Goal: Task Accomplishment & Management: Complete application form

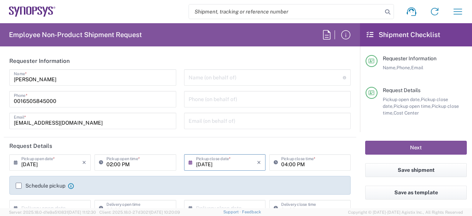
scroll to position [20, 0]
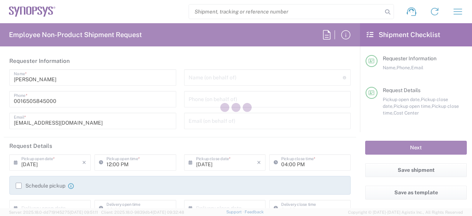
type input "Department"
type input "US01, SDG, HW, AE 210684"
type input "[US_STATE]"
type input "[GEOGRAPHIC_DATA]"
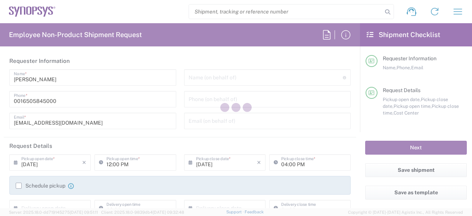
type input "Delivered at Place"
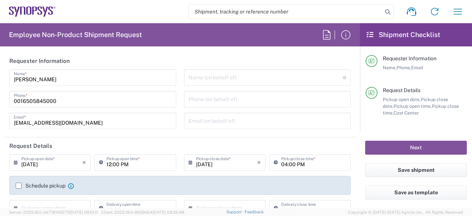
type input "Headquarters USSV"
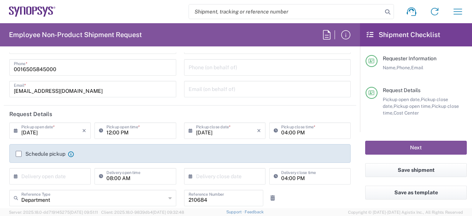
scroll to position [75, 0]
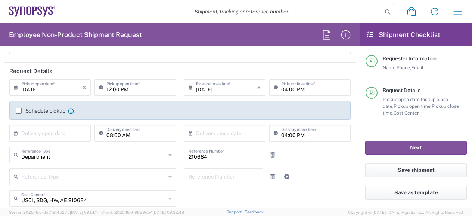
click at [58, 135] on input "text" at bounding box center [51, 132] width 61 height 13
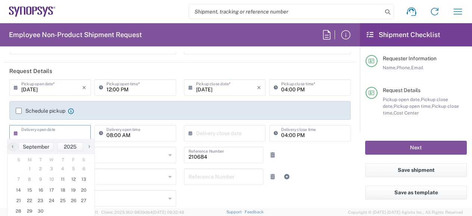
click at [315, 158] on div "Department Reference Type Department Customer Ref Invoice Number Purchase Order…" at bounding box center [180, 157] width 349 height 22
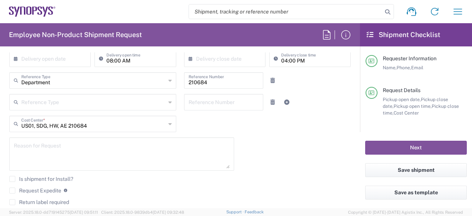
scroll to position [149, 0]
click at [169, 80] on icon at bounding box center [170, 80] width 3 height 12
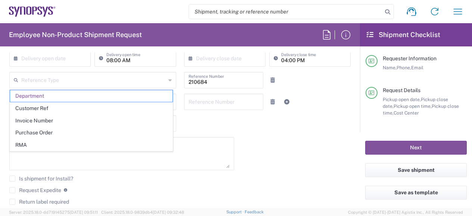
click at [169, 80] on icon at bounding box center [170, 80] width 3 height 12
click at [300, 145] on div "09/11/2025 × Pickup open date * Cancel Apply 12:00 PM Pickup open time * 09/11/…" at bounding box center [180, 118] width 349 height 228
type input "Department"
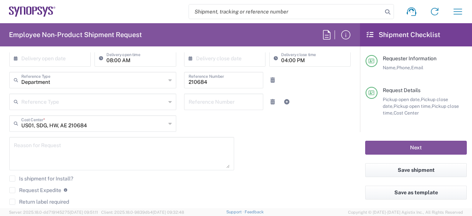
click at [169, 102] on icon at bounding box center [170, 102] width 3 height 12
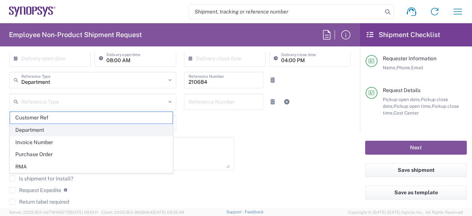
click at [141, 128] on span "Department" at bounding box center [91, 130] width 163 height 12
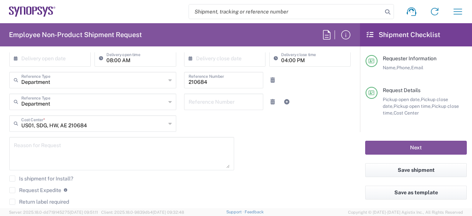
click at [169, 102] on icon at bounding box center [170, 102] width 3 height 12
type input "Department"
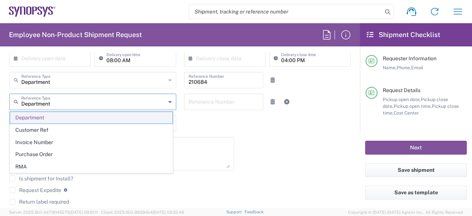
click at [144, 118] on span "Department" at bounding box center [91, 118] width 163 height 12
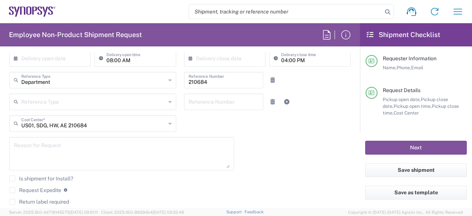
click at [257, 102] on div "Reference Number" at bounding box center [224, 101] width 80 height 16
click at [203, 104] on input "text" at bounding box center [224, 101] width 71 height 13
click at [148, 145] on textarea at bounding box center [122, 153] width 216 height 29
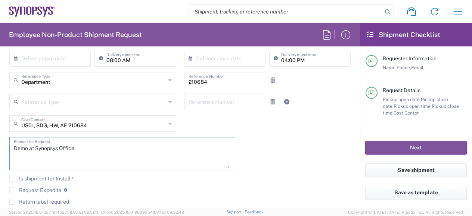
scroll to position [187, 0]
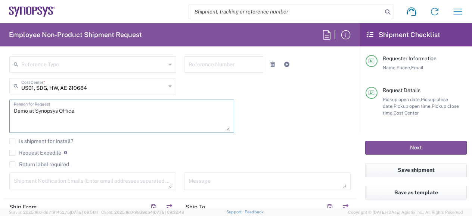
type textarea "Demo at Synopsys Office"
click at [14, 162] on label "Return label required" at bounding box center [39, 164] width 60 height 6
click at [12, 164] on input "Return label required" at bounding box center [12, 164] width 0 height 0
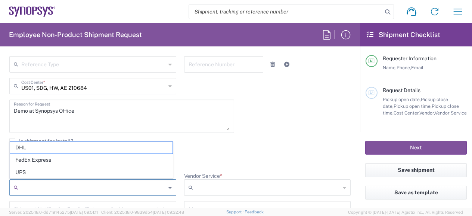
click at [146, 188] on input "Vendor *" at bounding box center [93, 187] width 145 height 12
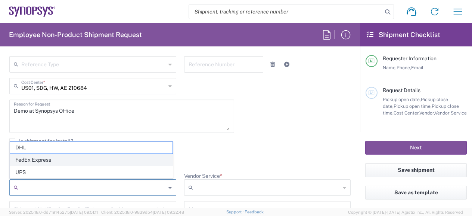
click at [128, 163] on span "FedEx Express" at bounding box center [91, 160] width 163 height 12
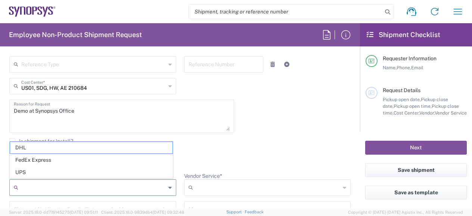
type input "FedEx Express"
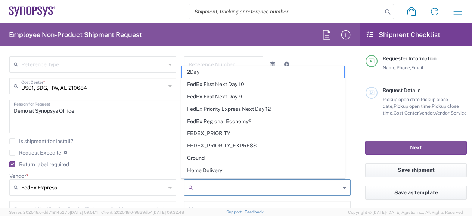
click at [232, 187] on input "Vendor Service *" at bounding box center [268, 187] width 145 height 12
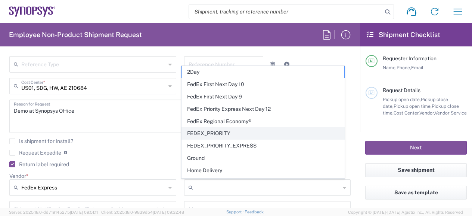
click at [242, 128] on span "FEDEX_PRIORITY" at bounding box center [263, 133] width 163 height 12
type input "FEDEX_PRIORITY"
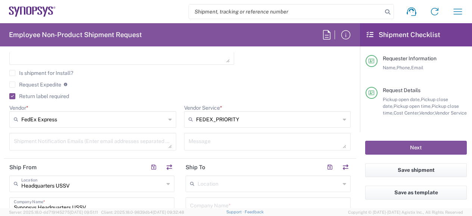
scroll to position [262, 0]
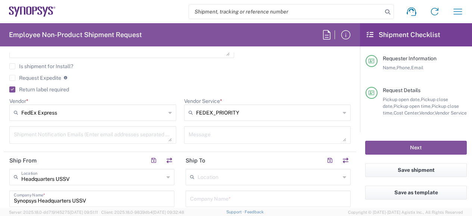
click at [158, 138] on textarea at bounding box center [93, 134] width 158 height 13
click at [203, 135] on textarea at bounding box center [268, 134] width 158 height 13
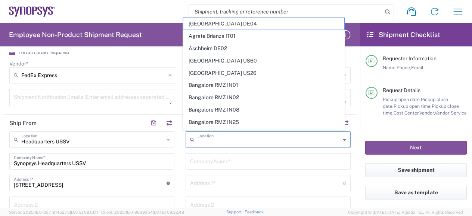
click at [203, 135] on input "text" at bounding box center [269, 138] width 143 height 13
type input "J"
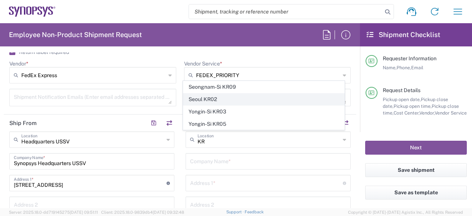
click at [203, 96] on span "Seoul KR02" at bounding box center [263, 99] width 161 height 12
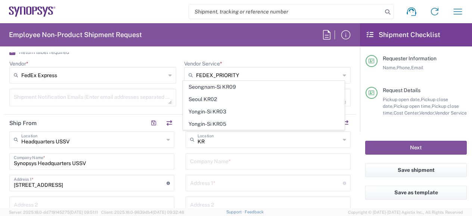
type input "Seoul KR02"
type input "Yuhan Hoesa Synopsys Korea"
type input "N-5F H Square"
type input "235 Pangyoyeok-ro Bundang-gu"
type input "Seongnam-si"
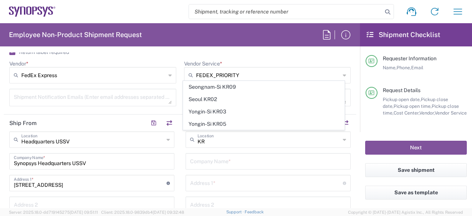
type input "South Korea"
type input "13494"
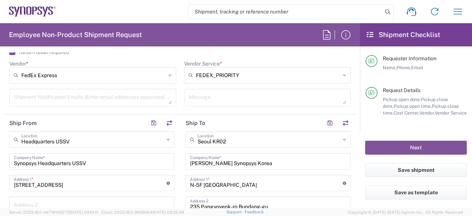
type input "Gyeonggi-do"
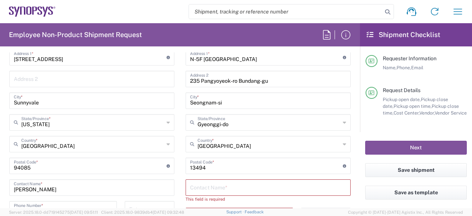
scroll to position [448, 0]
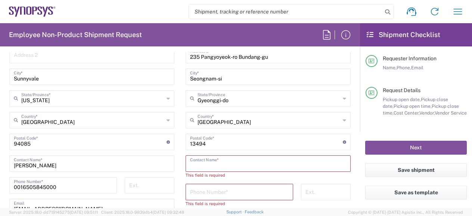
click at [223, 160] on input "text" at bounding box center [268, 162] width 156 height 13
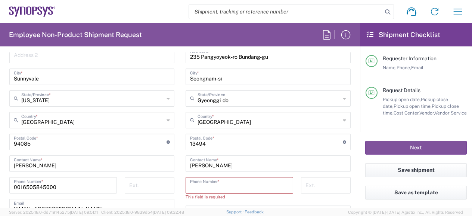
click at [235, 185] on input "tel" at bounding box center [239, 184] width 99 height 13
click at [203, 182] on input "tel" at bounding box center [239, 184] width 99 height 13
click at [217, 164] on input "hoyoung Cho" at bounding box center [268, 162] width 156 height 13
drag, startPoint x: 222, startPoint y: 164, endPoint x: 178, endPoint y: 169, distance: 44.4
click at [180, 169] on main "Seoul KR02 Location Seoul KR02 Aachen DE04 Agrate Brianza IT01 Aschheim DE02 At…" at bounding box center [268, 142] width 176 height 321
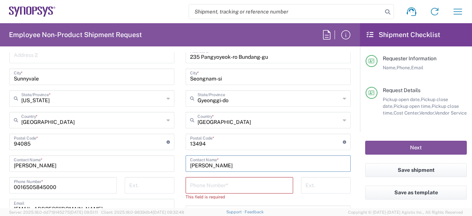
type input "Hoyoung Cho"
click at [199, 180] on input "tel" at bounding box center [239, 184] width 99 height 13
type input "+"
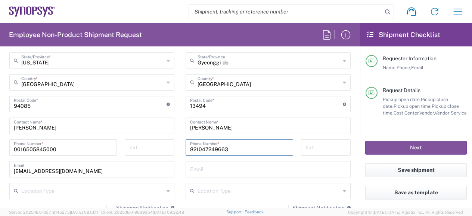
scroll to position [523, 0]
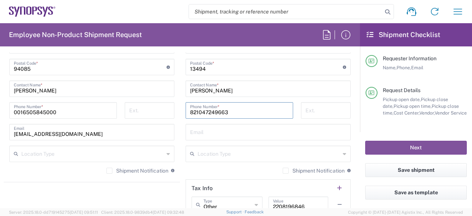
type input "821047249663"
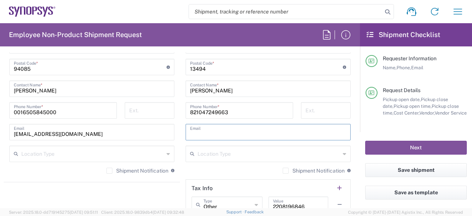
click at [218, 136] on input "text" at bounding box center [268, 131] width 156 height 13
click at [271, 130] on input "text" at bounding box center [268, 131] width 156 height 13
paste input ""Gervais Fong" <gervais@synopsys.com>"
type input ""Gervais Fong" <gervais@synopsys.com>"
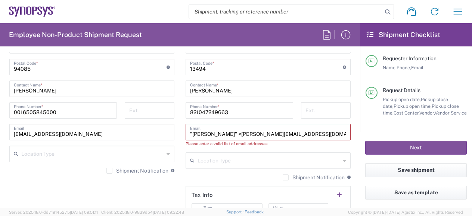
drag, startPoint x: 292, startPoint y: 133, endPoint x: 183, endPoint y: 126, distance: 109.3
click at [186, 126] on div ""Gervais Fong" <gervais@synopsys.com> Email" at bounding box center [268, 132] width 165 height 16
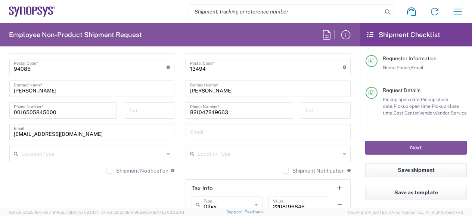
click at [228, 133] on input "text" at bounding box center [268, 131] width 156 height 13
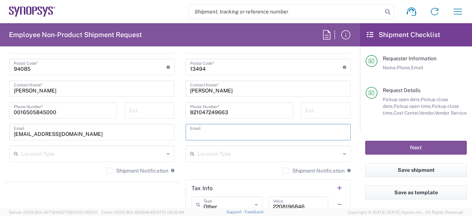
paste input "hcho@synopsys.com"
type input "hcho@synopsys.com"
click at [226, 155] on input "text" at bounding box center [269, 152] width 143 height 13
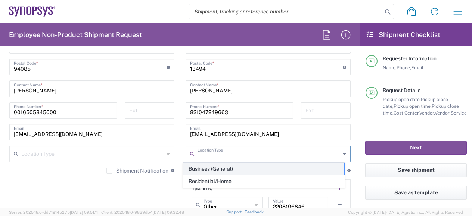
click at [251, 170] on span "Business (General)" at bounding box center [263, 169] width 161 height 12
type input "Business (General)"
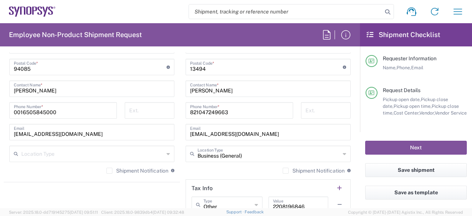
click at [163, 154] on div "Location Type" at bounding box center [91, 153] width 165 height 16
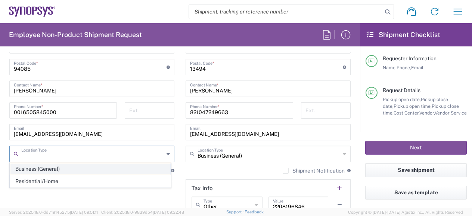
click at [157, 169] on span "Business (General)" at bounding box center [90, 169] width 161 height 12
type input "Business (General)"
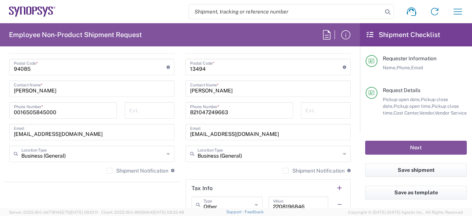
drag, startPoint x: 108, startPoint y: 170, endPoint x: 111, endPoint y: 173, distance: 4.3
click at [108, 170] on label "Shipment Notification" at bounding box center [137, 170] width 62 height 6
click at [109, 170] on input "Shipment Notification" at bounding box center [109, 170] width 0 height 0
click at [283, 169] on label "Shipment Notification" at bounding box center [314, 170] width 62 height 6
click at [286, 170] on input "Shipment Notification" at bounding box center [286, 170] width 0 height 0
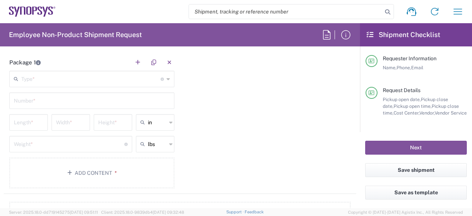
scroll to position [673, 0]
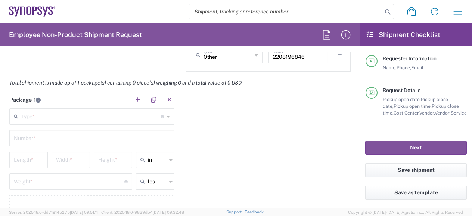
click at [167, 117] on icon at bounding box center [168, 116] width 3 height 12
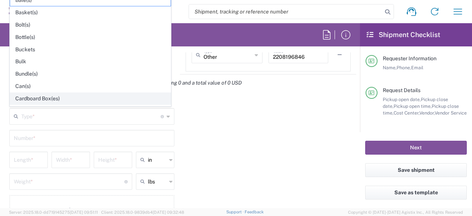
click at [131, 93] on span "Cardboard Box(es)" at bounding box center [90, 99] width 161 height 12
type input "Cardboard Box(es)"
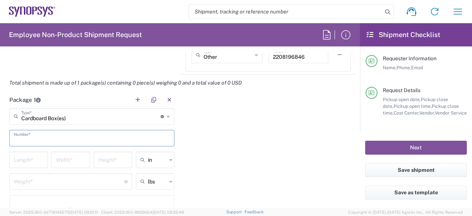
click at [99, 135] on input "text" at bounding box center [92, 137] width 156 height 13
type input "1"
click at [299, 146] on div "Package 1 Cardboard Box(es) Type * Material used to package goods Bale(s) Baske…" at bounding box center [180, 161] width 353 height 140
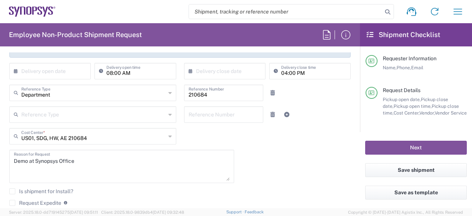
scroll to position [112, 0]
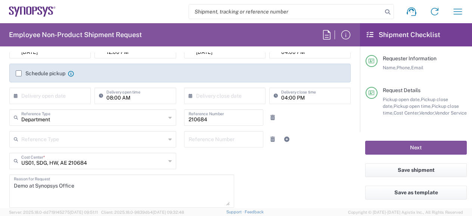
click at [13, 95] on div "× Delivery open date" at bounding box center [49, 95] width 81 height 16
click at [15, 95] on icon at bounding box center [17, 96] width 7 height 12
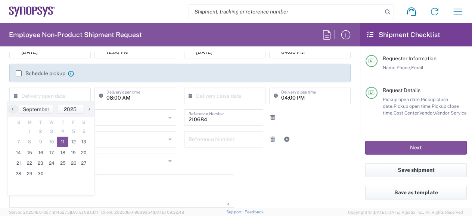
click at [61, 142] on span "11" at bounding box center [62, 141] width 11 height 10
type input "09/11/2025"
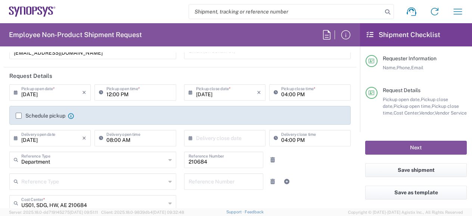
scroll to position [75, 0]
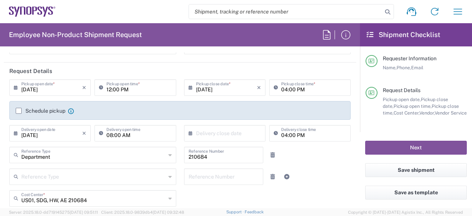
click at [189, 133] on icon at bounding box center [192, 133] width 7 height 12
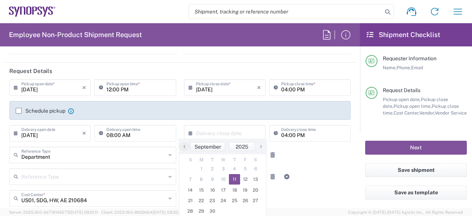
click at [236, 178] on span "11" at bounding box center [234, 179] width 11 height 10
type input "09/11/2025"
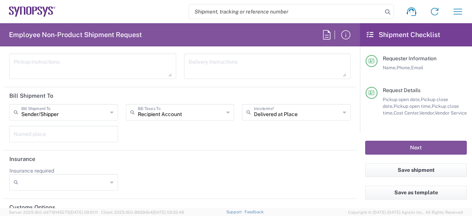
scroll to position [1111, 0]
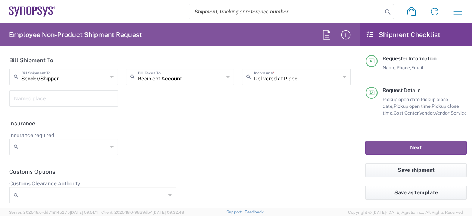
click at [107, 139] on div at bounding box center [63, 146] width 109 height 16
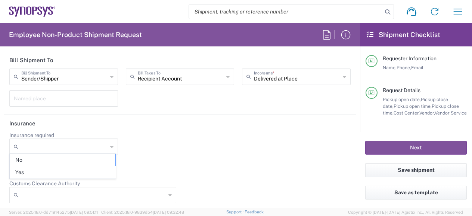
click at [177, 126] on header "Insurance" at bounding box center [180, 123] width 353 height 17
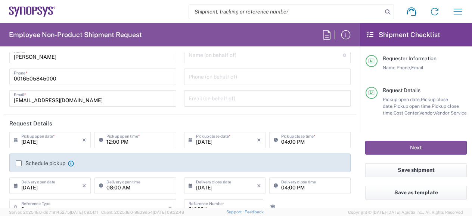
scroll to position [0, 0]
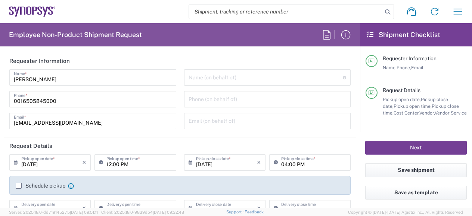
click at [381, 146] on button "Next" at bounding box center [416, 147] width 102 height 14
click at [423, 172] on button "Save shipment" at bounding box center [416, 170] width 102 height 14
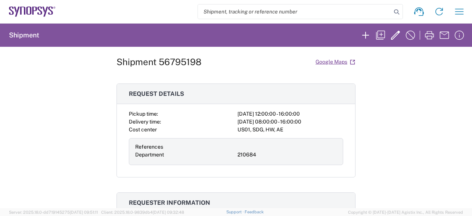
scroll to position [75, 0]
